Goal: Use online tool/utility

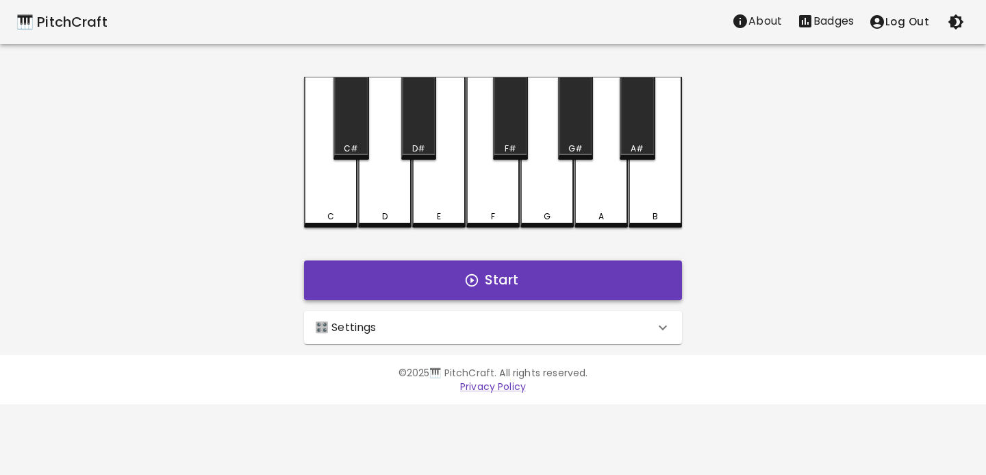
click at [453, 279] on button "Start" at bounding box center [493, 280] width 378 height 40
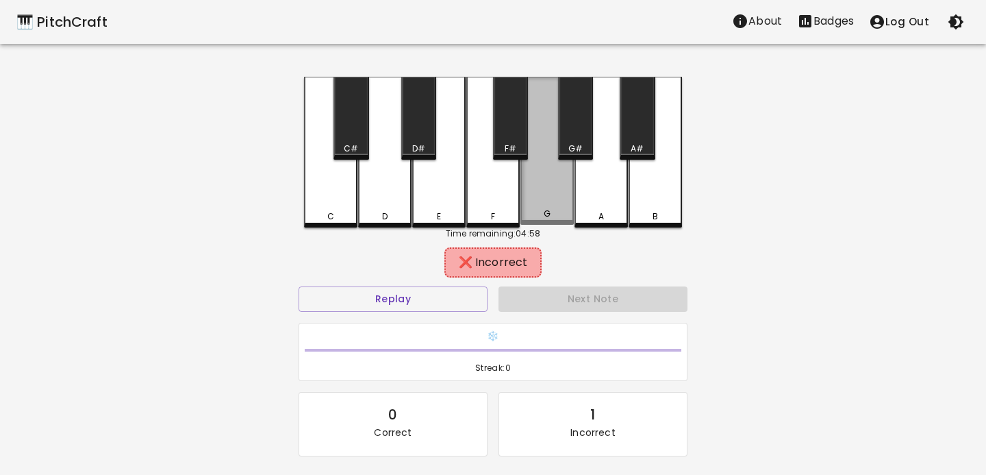
click at [569, 180] on div "G" at bounding box center [547, 151] width 53 height 148
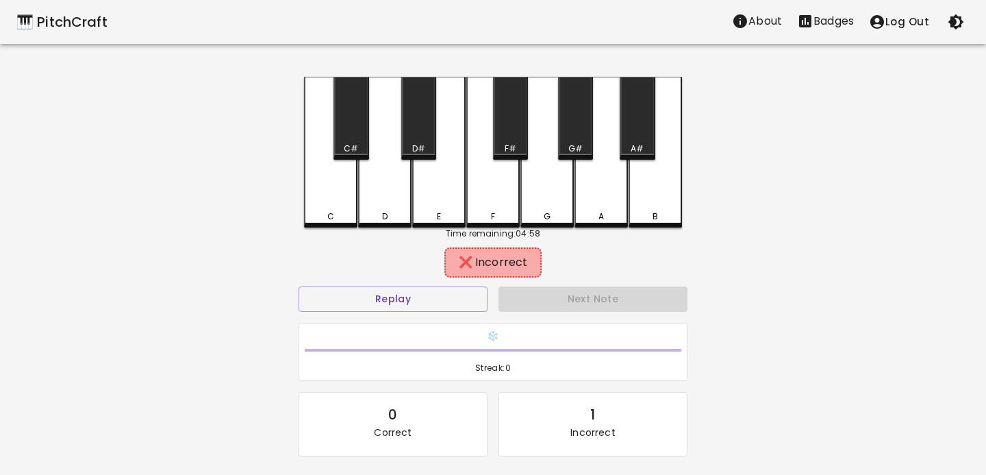
click at [347, 196] on div "C" at bounding box center [330, 152] width 53 height 151
click at [394, 192] on div "D" at bounding box center [384, 152] width 53 height 151
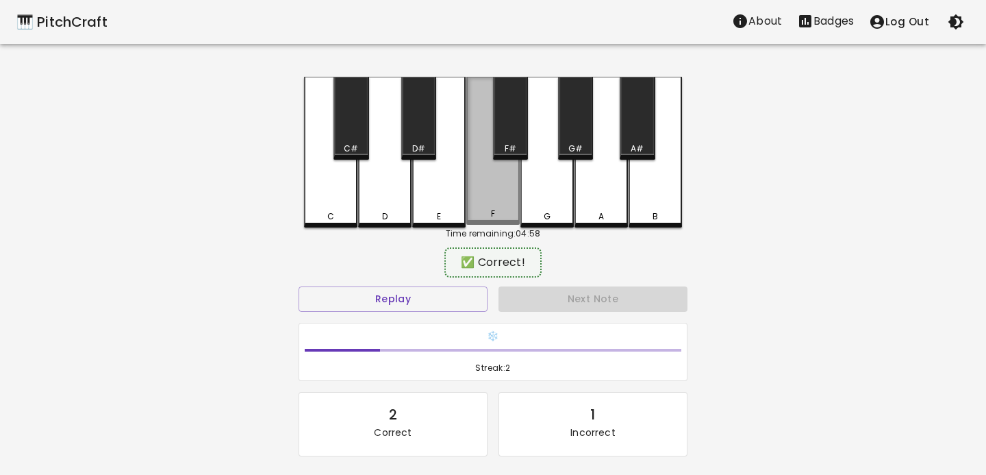
click at [503, 203] on div "F" at bounding box center [492, 151] width 53 height 148
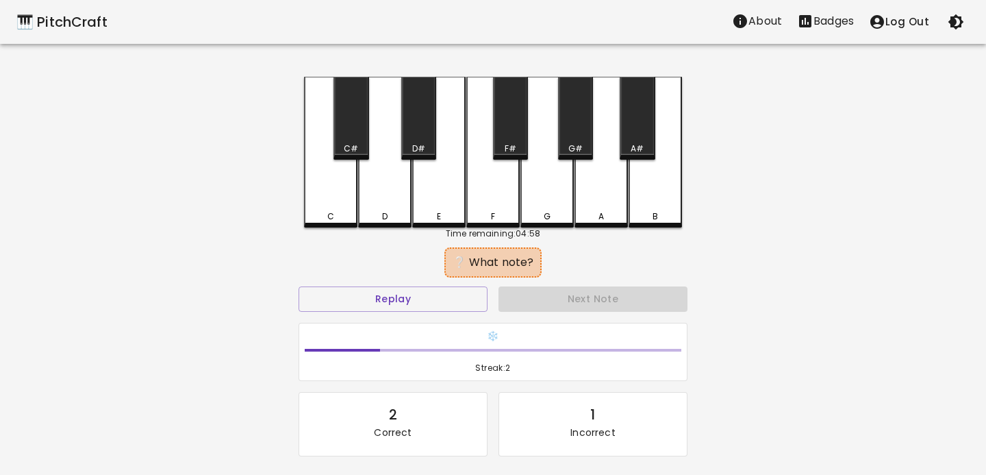
click at [336, 200] on div "C" at bounding box center [330, 152] width 53 height 151
click at [447, 195] on div "E" at bounding box center [438, 152] width 53 height 151
click at [325, 204] on div "C" at bounding box center [330, 152] width 53 height 151
click at [505, 131] on div "F#" at bounding box center [510, 118] width 35 height 83
click at [513, 136] on div "F#" at bounding box center [510, 118] width 35 height 83
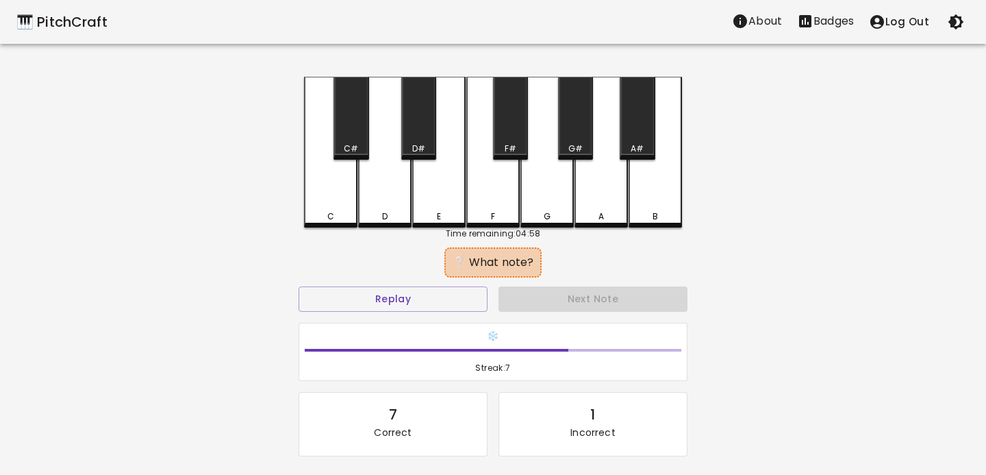
click at [606, 139] on div "A" at bounding box center [601, 152] width 53 height 151
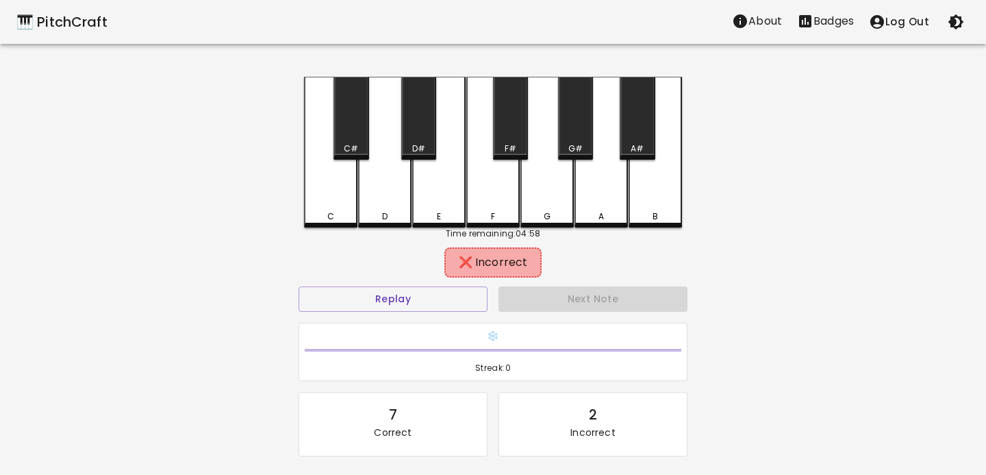
click at [631, 121] on div "A#" at bounding box center [637, 118] width 35 height 83
click at [655, 175] on div "B" at bounding box center [655, 152] width 53 height 151
click at [384, 172] on div "D" at bounding box center [384, 152] width 53 height 151
click at [435, 176] on div "E" at bounding box center [438, 152] width 53 height 151
click at [647, 158] on div "A#" at bounding box center [637, 118] width 35 height 83
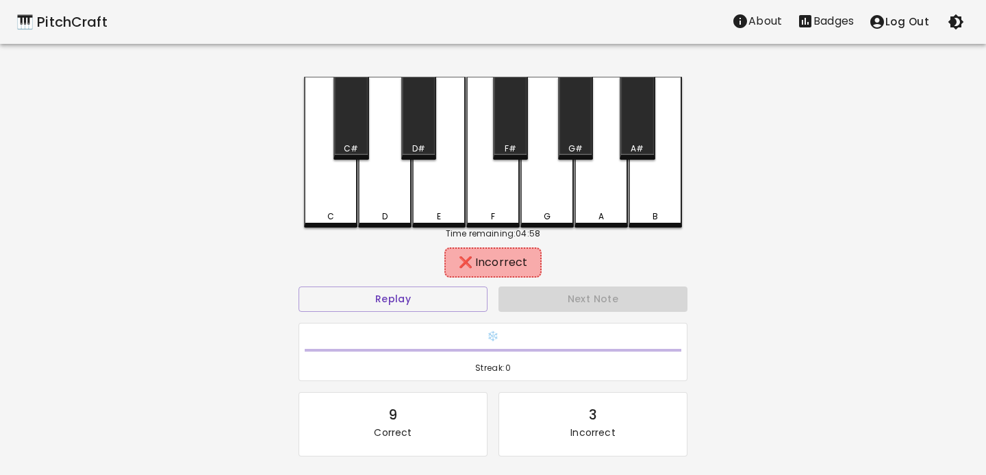
click at [647, 171] on div "B" at bounding box center [655, 152] width 53 height 151
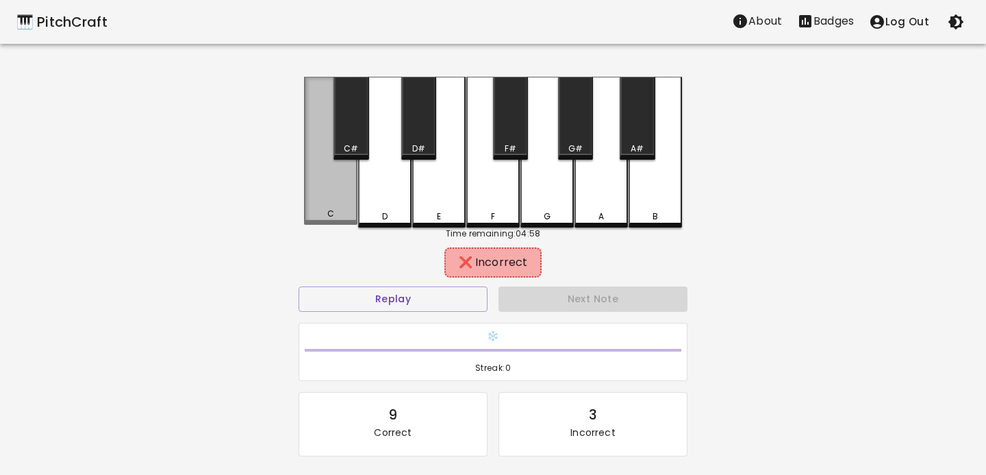
click at [339, 171] on div "C" at bounding box center [330, 151] width 53 height 148
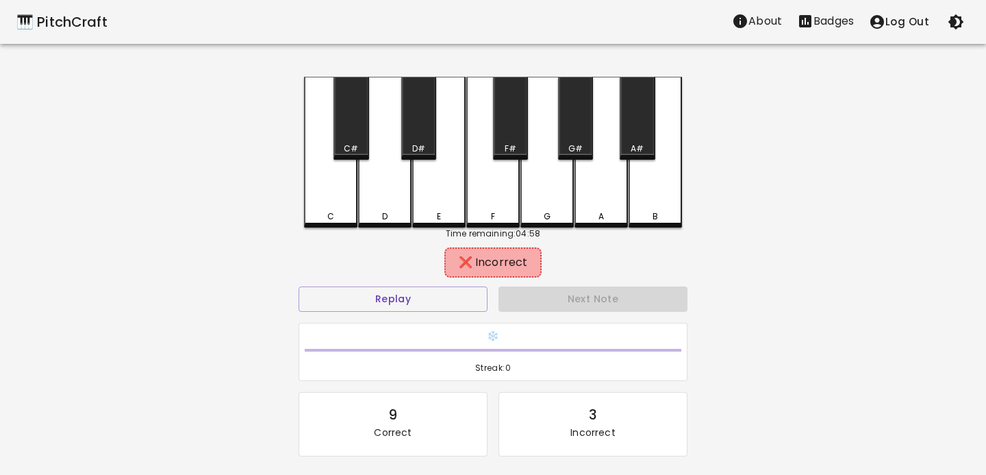
click at [339, 161] on div "C" at bounding box center [330, 152] width 53 height 151
click at [345, 152] on div "C#" at bounding box center [351, 148] width 14 height 12
click at [371, 175] on div "D" at bounding box center [384, 152] width 53 height 151
click at [423, 121] on div "D#" at bounding box center [418, 118] width 35 height 83
click at [430, 204] on div "E" at bounding box center [438, 151] width 53 height 148
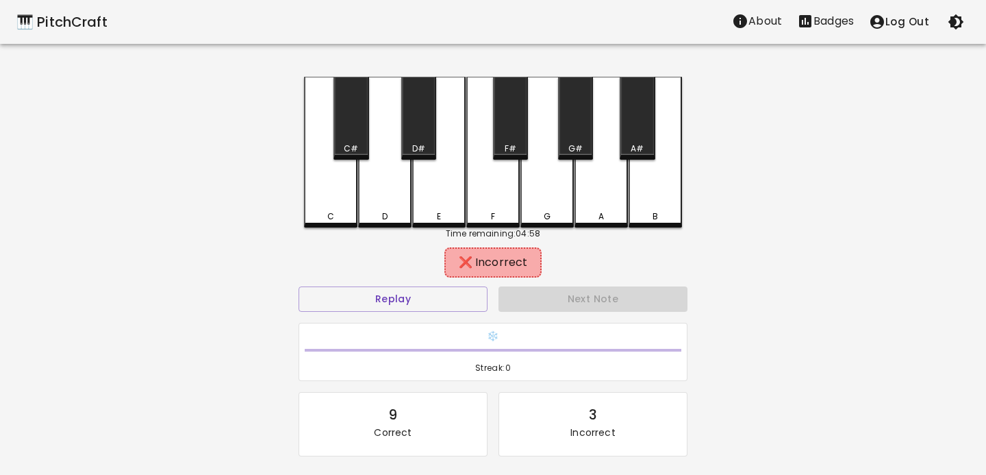
click at [505, 197] on div "F" at bounding box center [492, 152] width 53 height 151
click at [505, 136] on div "F#" at bounding box center [510, 118] width 35 height 83
click at [548, 197] on div "G" at bounding box center [547, 152] width 53 height 151
click at [558, 131] on div "G#" at bounding box center [575, 118] width 35 height 83
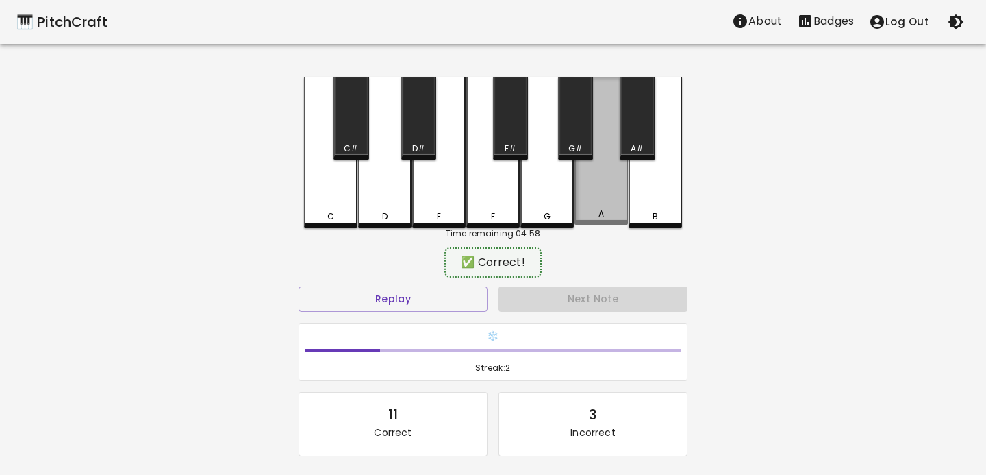
click at [612, 174] on div "A" at bounding box center [601, 151] width 53 height 148
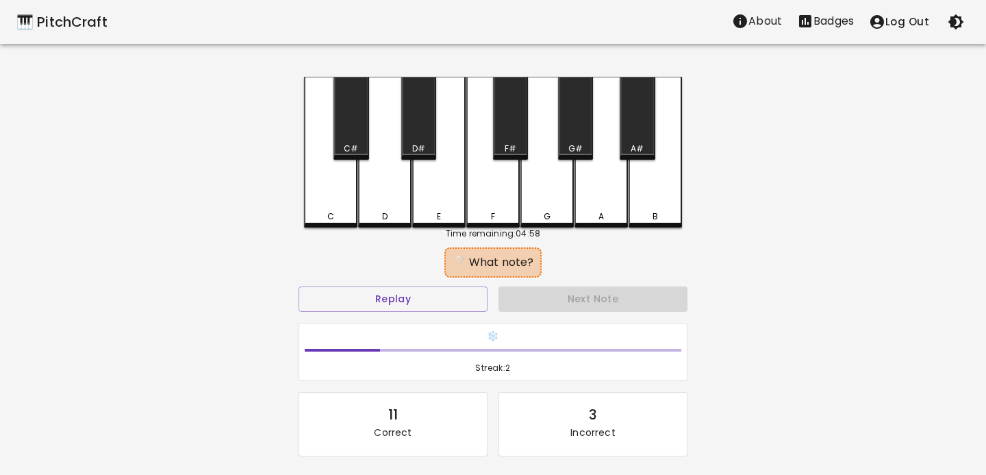
click at [656, 179] on div "B" at bounding box center [655, 152] width 53 height 151
click at [626, 129] on div "A#" at bounding box center [637, 118] width 35 height 83
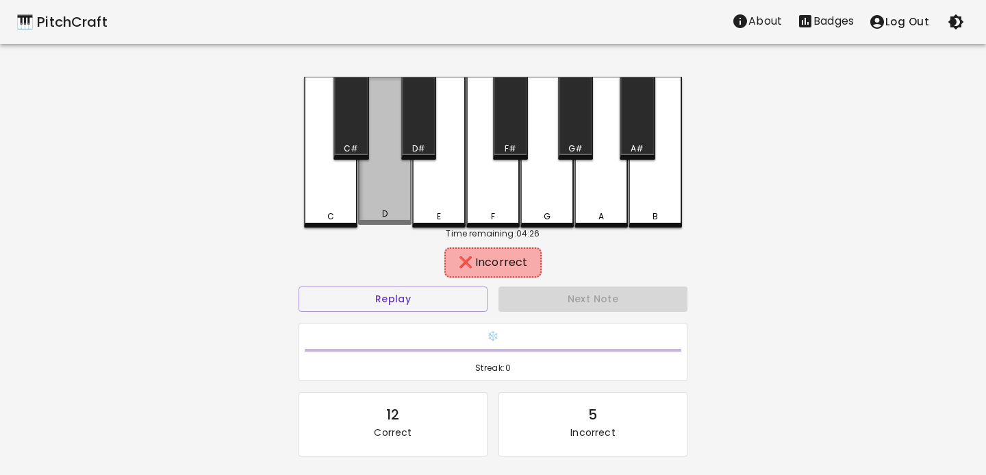
click at [371, 182] on div "D" at bounding box center [384, 151] width 53 height 148
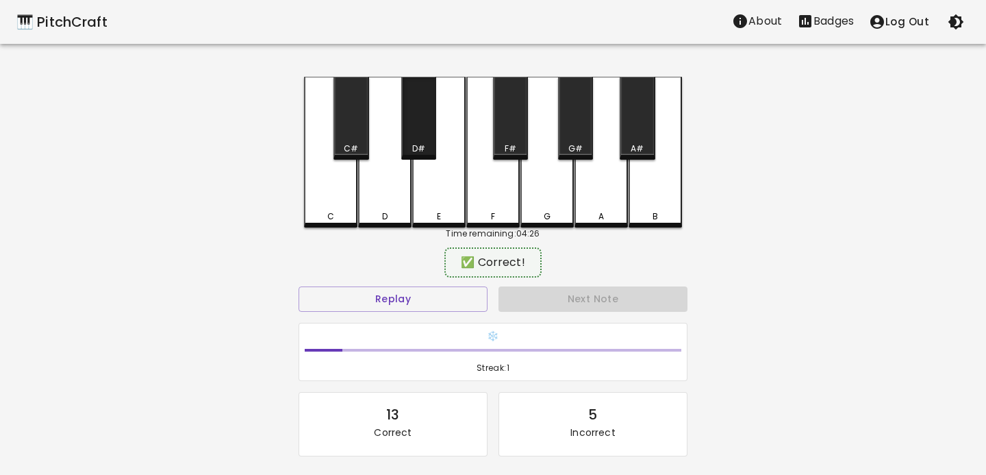
click at [416, 139] on div "D#" at bounding box center [418, 118] width 35 height 83
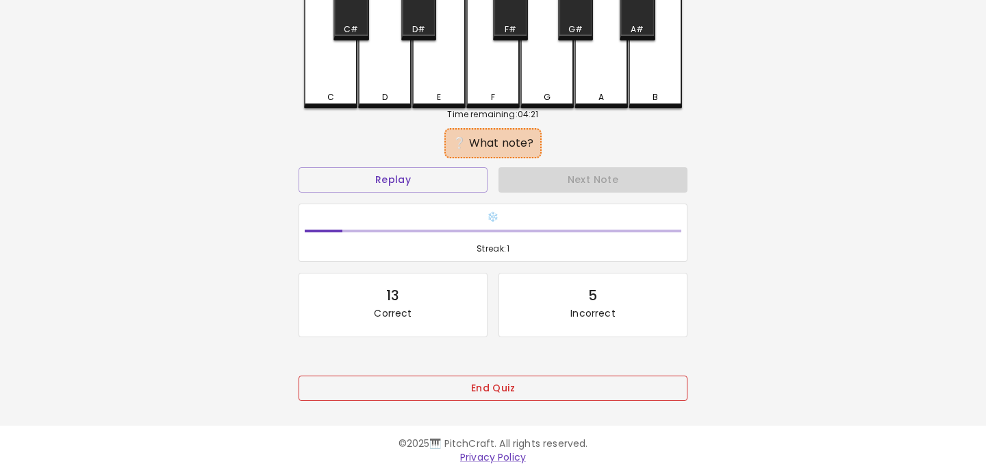
click at [498, 382] on button "End Quiz" at bounding box center [493, 387] width 389 height 25
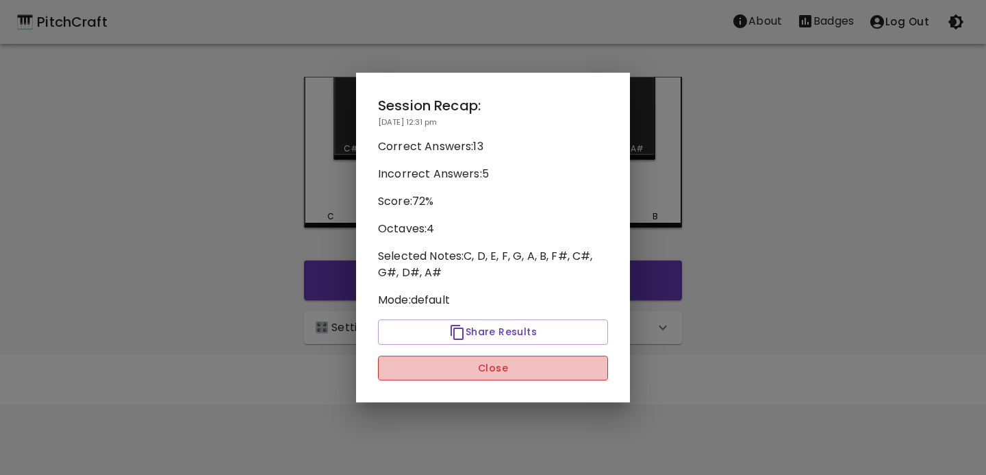
click at [486, 377] on button "Close" at bounding box center [493, 368] width 230 height 25
